Goal: Information Seeking & Learning: Understand process/instructions

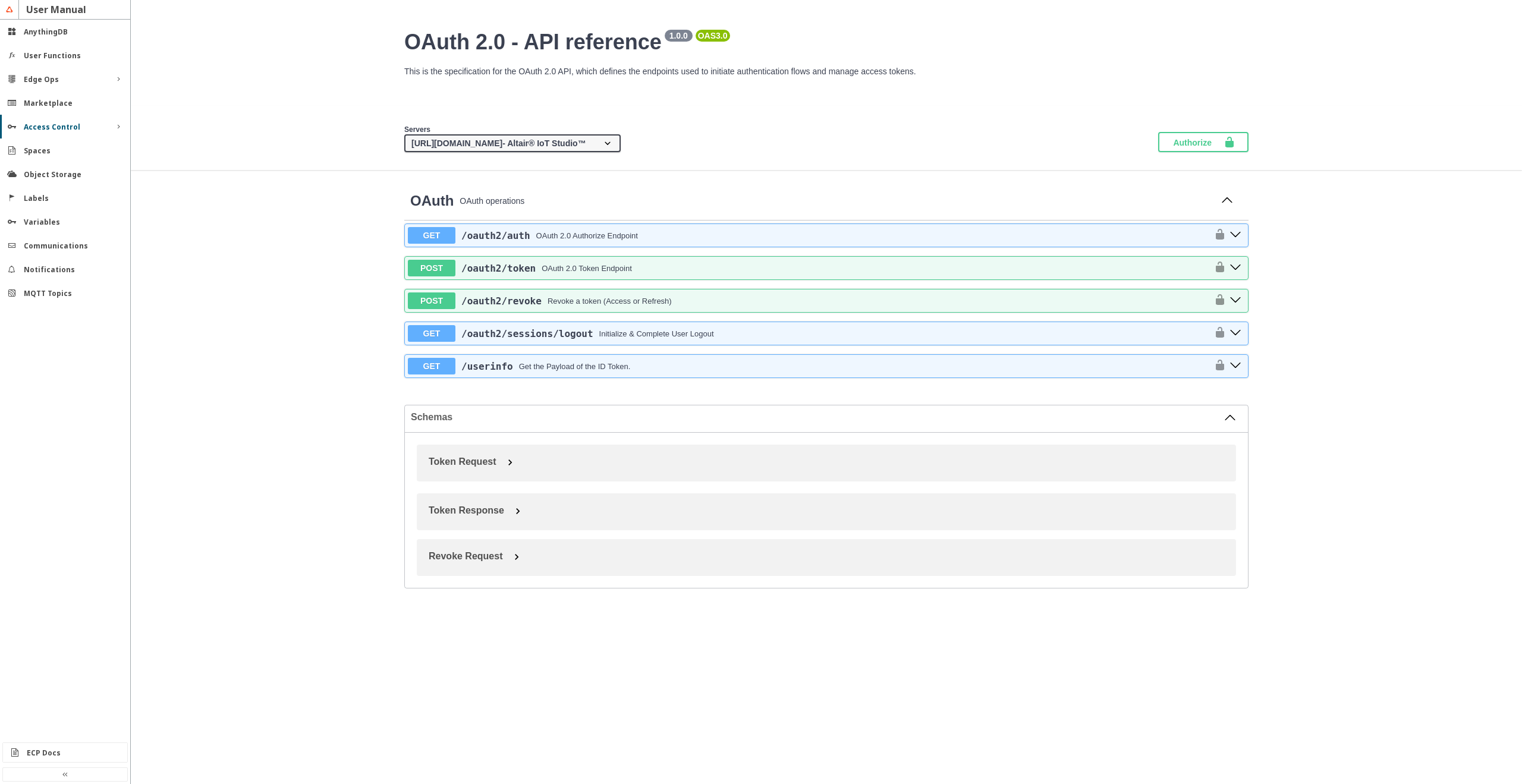
click at [0, 0] on slot "Access Control" at bounding box center [0, 0] width 0 height 0
click at [62, 149] on div "Users" at bounding box center [70, 149] width 78 height 10
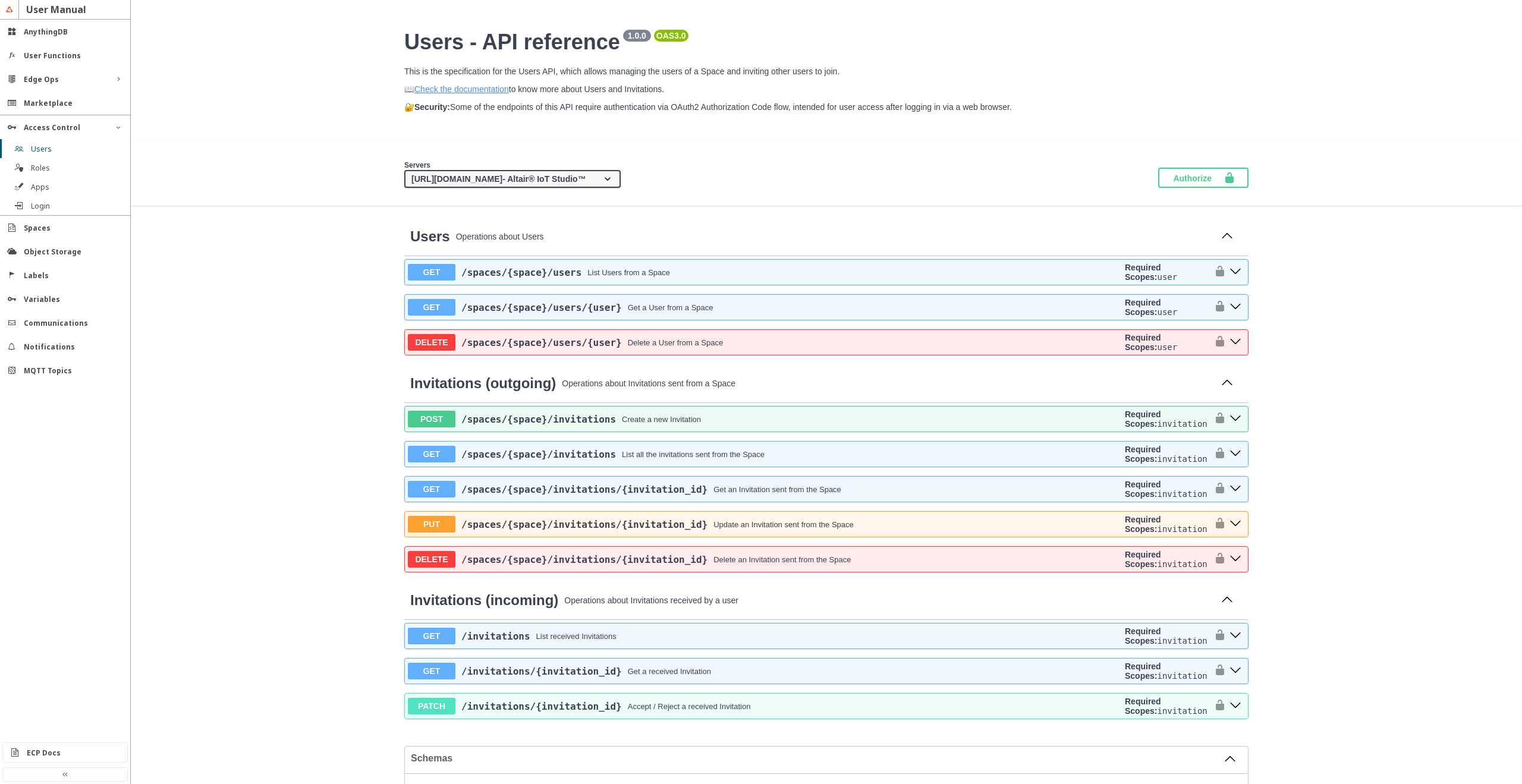
click at [1330, 405] on div "Users - API reference 1.0.0 OAS 3.0 /static/media/users_openapi.b6cba7b589170a8…" at bounding box center [826, 639] width 1391 height 1220
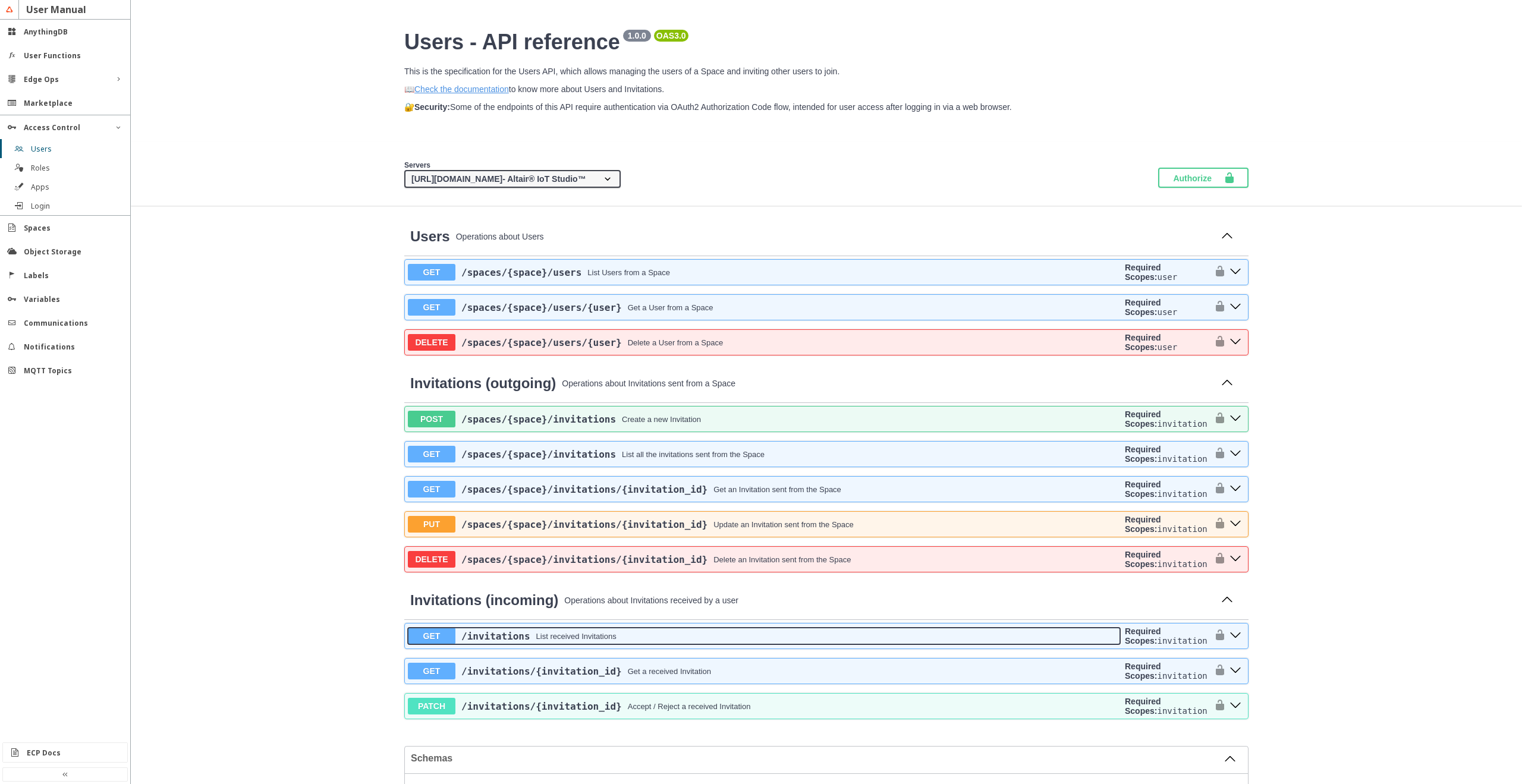
click at [586, 634] on div "List received Invitations" at bounding box center [576, 635] width 80 height 9
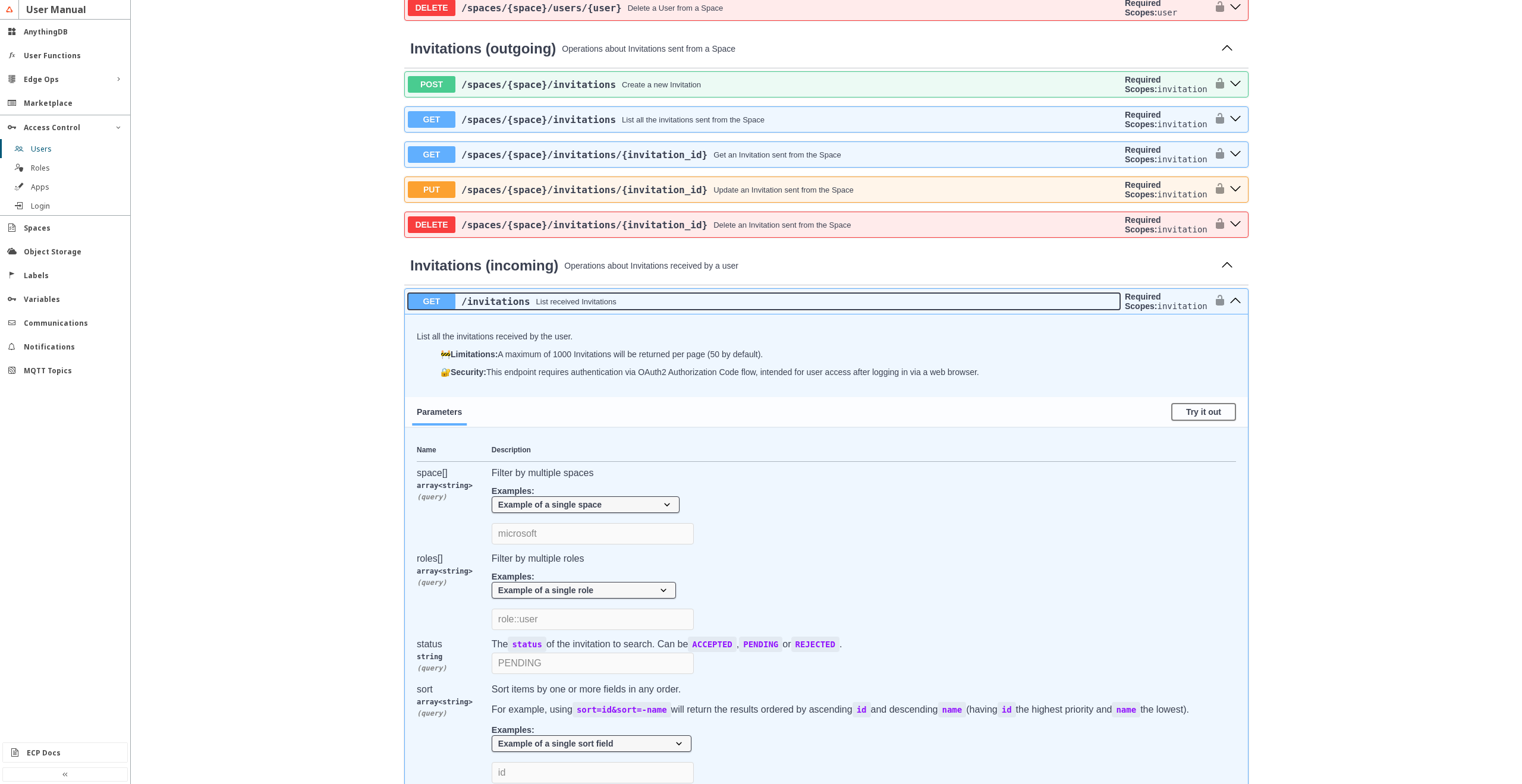
scroll to position [357, 0]
